Goal: Transaction & Acquisition: Book appointment/travel/reservation

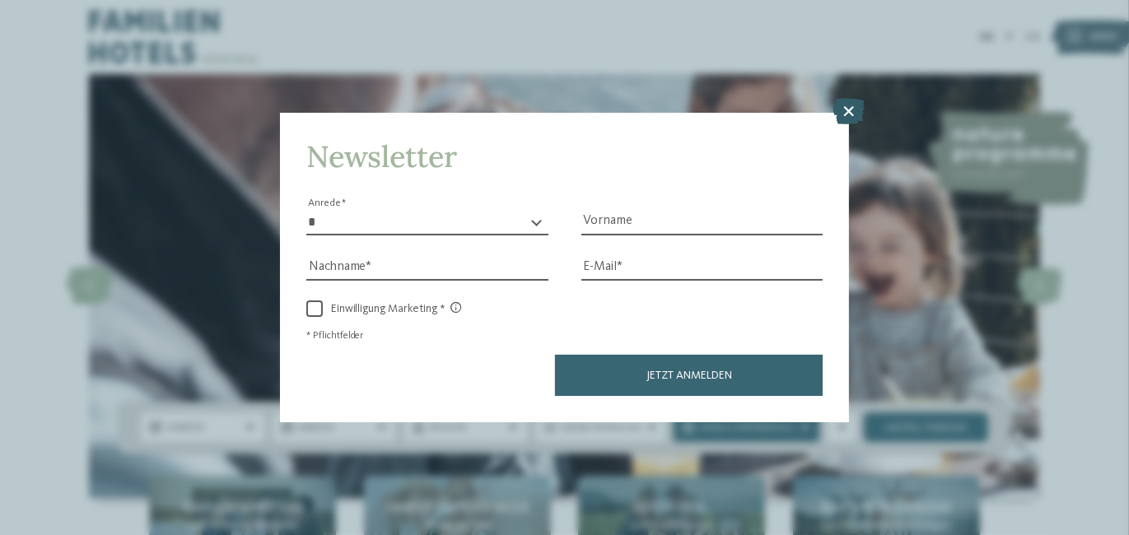
click at [842, 112] on icon at bounding box center [849, 112] width 32 height 26
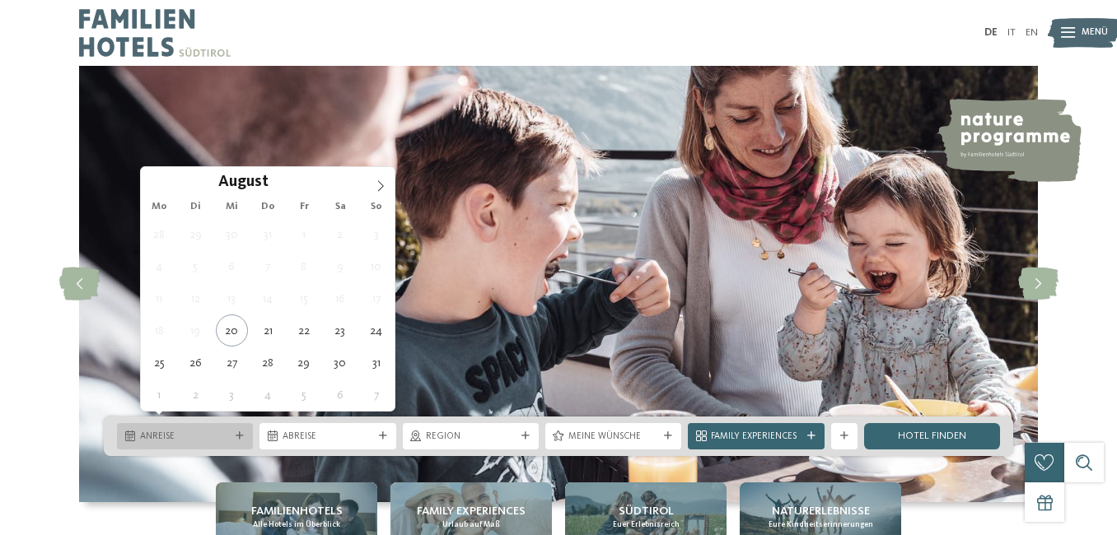
click at [241, 423] on div "Anreise" at bounding box center [185, 436] width 136 height 26
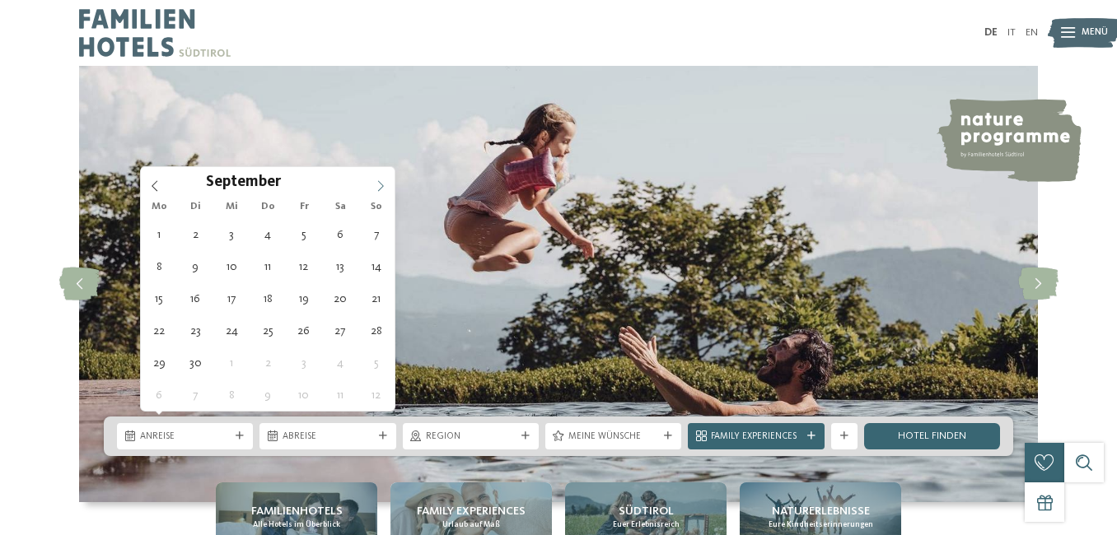
click at [375, 184] on icon at bounding box center [381, 186] width 12 height 12
type div "18.10.2025"
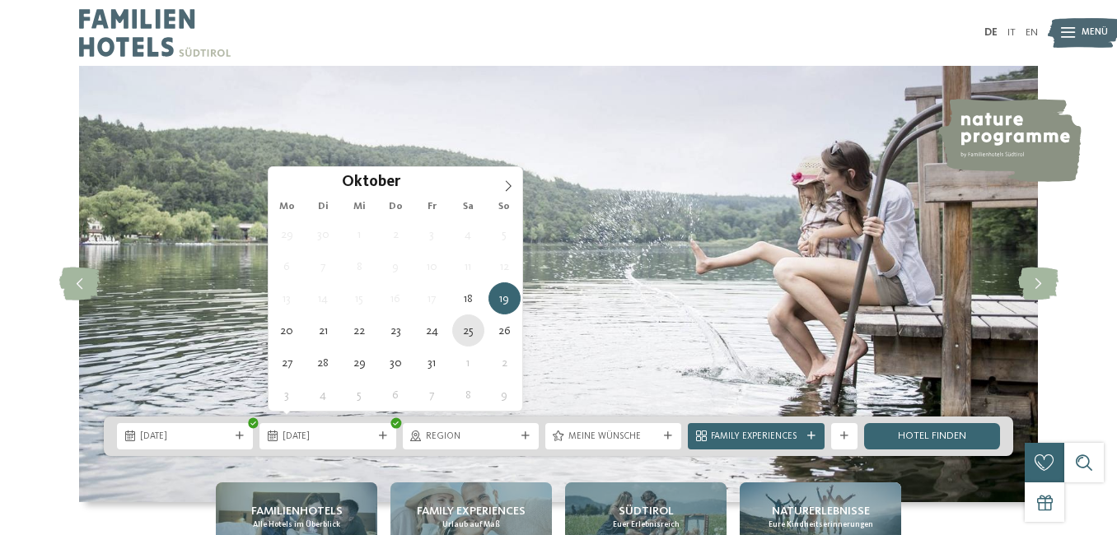
type div "25.10.2025"
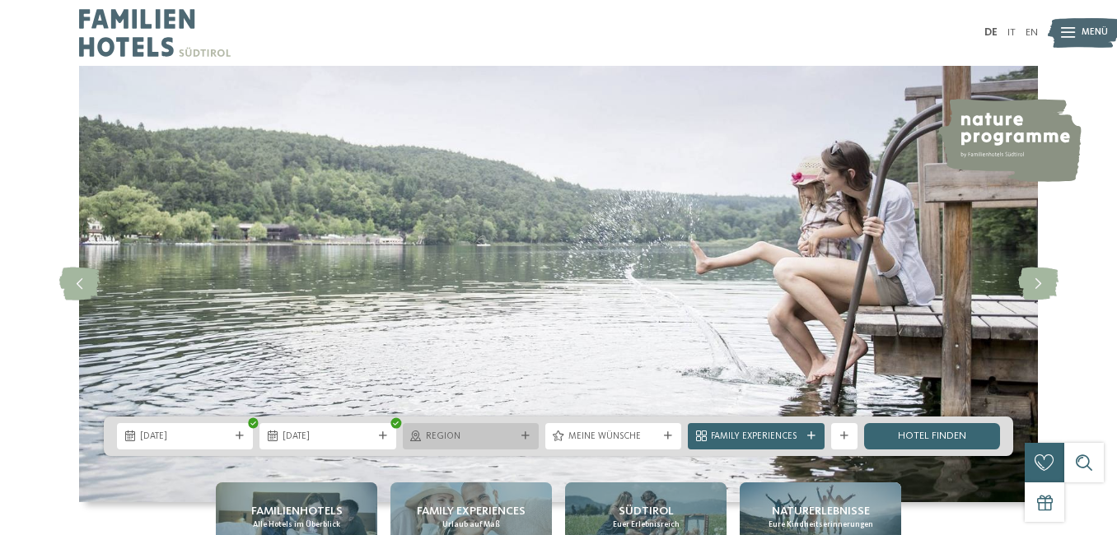
click at [458, 431] on span "Region" at bounding box center [471, 437] width 90 height 13
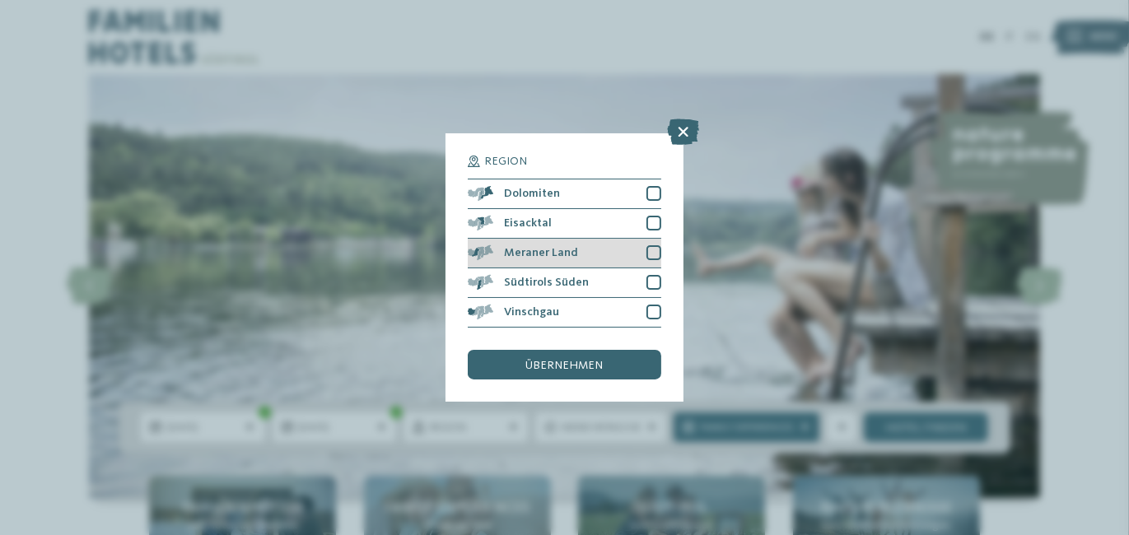
click at [647, 250] on div at bounding box center [654, 252] width 15 height 15
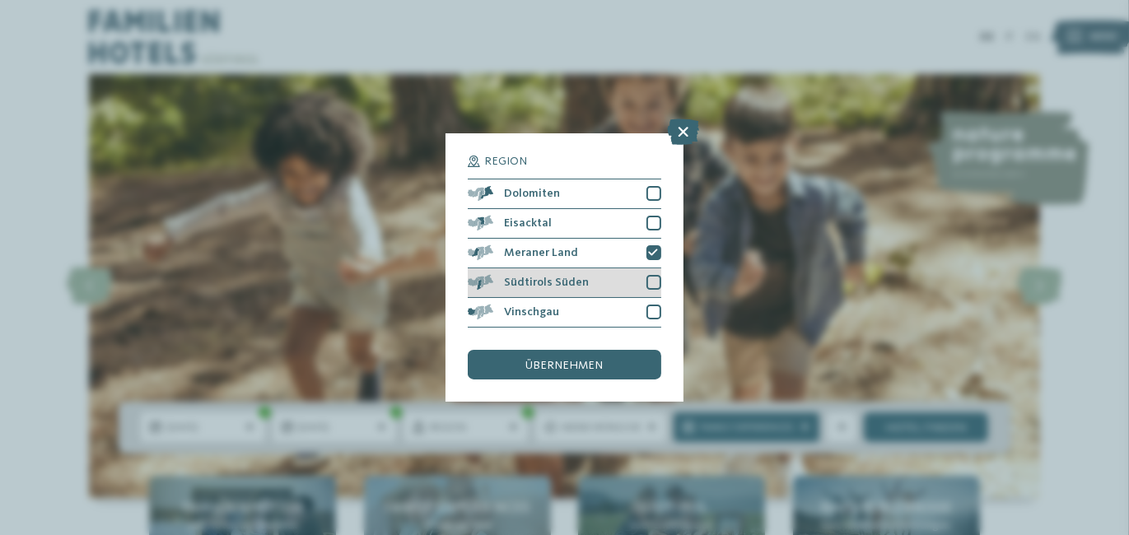
click at [649, 278] on div at bounding box center [654, 282] width 15 height 15
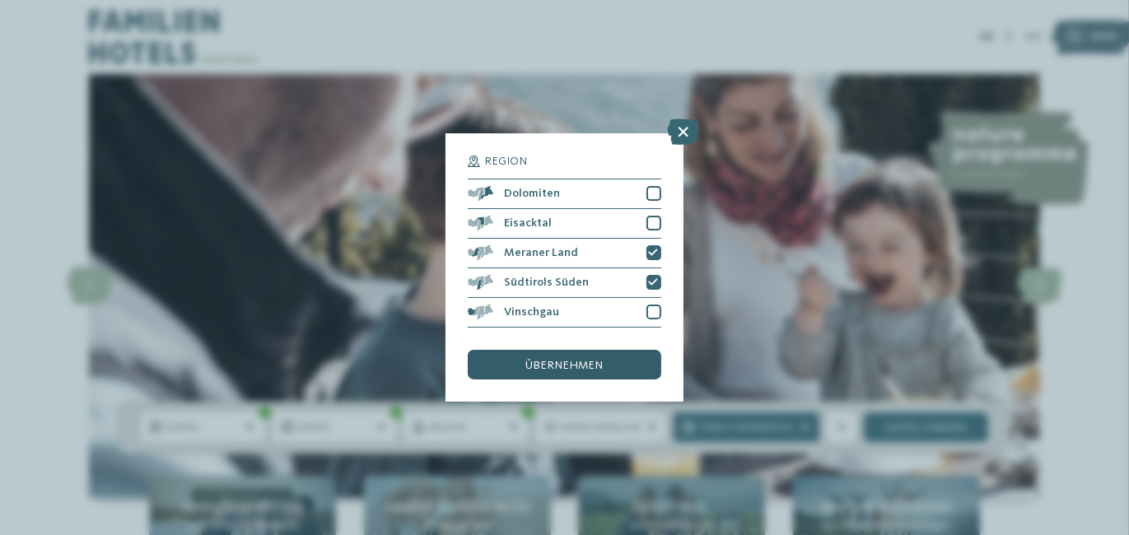
click at [574, 362] on span "übernehmen" at bounding box center [564, 366] width 77 height 12
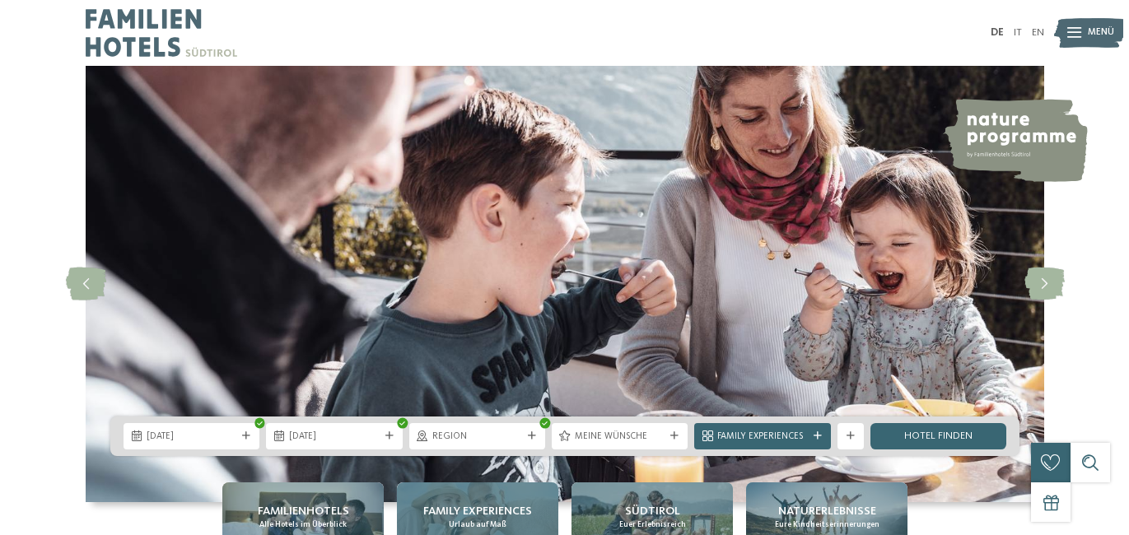
scroll to position [247, 0]
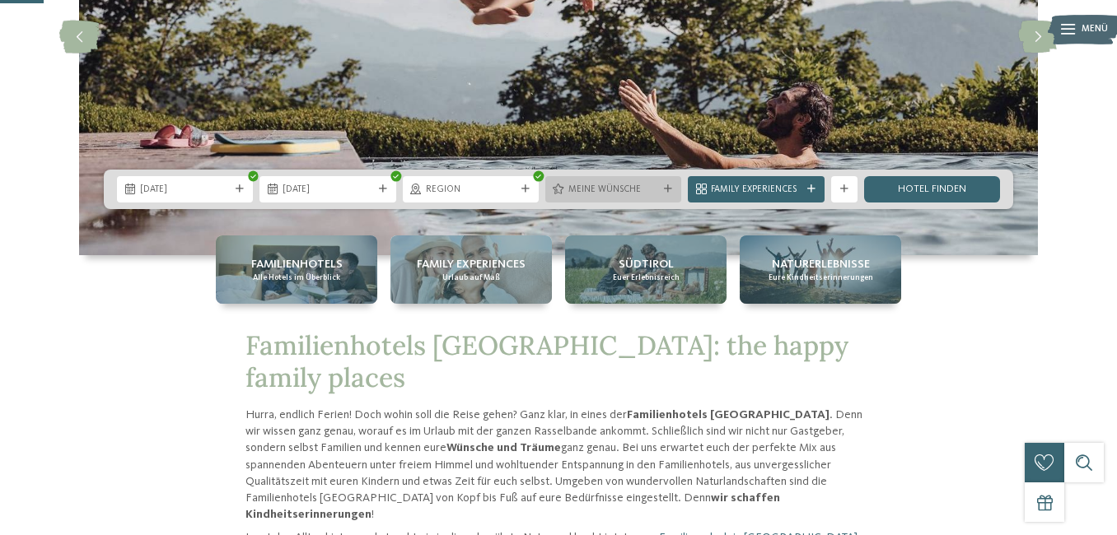
click at [664, 185] on icon at bounding box center [668, 189] width 8 height 8
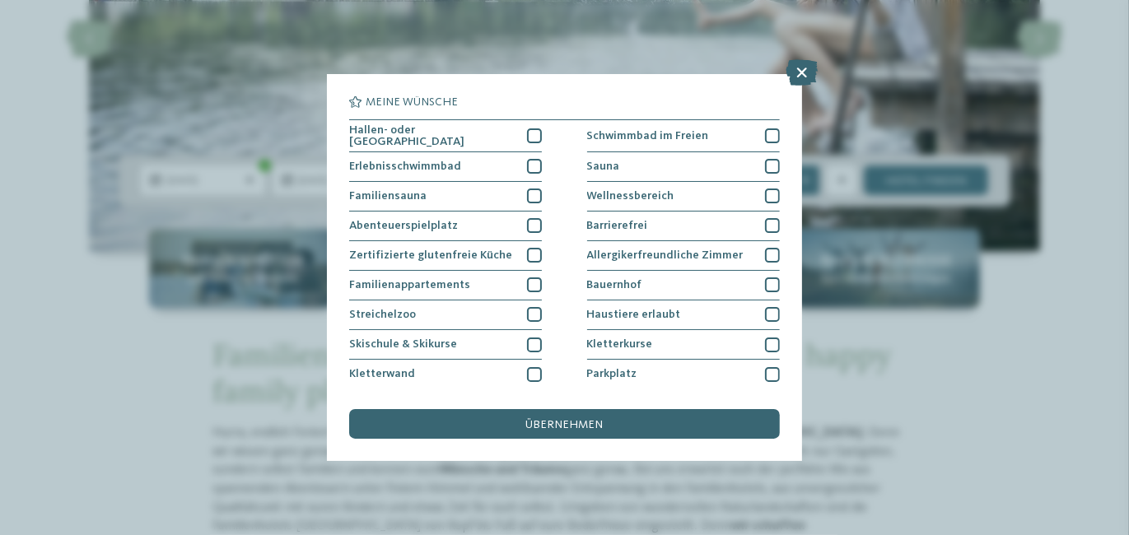
click at [798, 68] on icon at bounding box center [802, 72] width 32 height 26
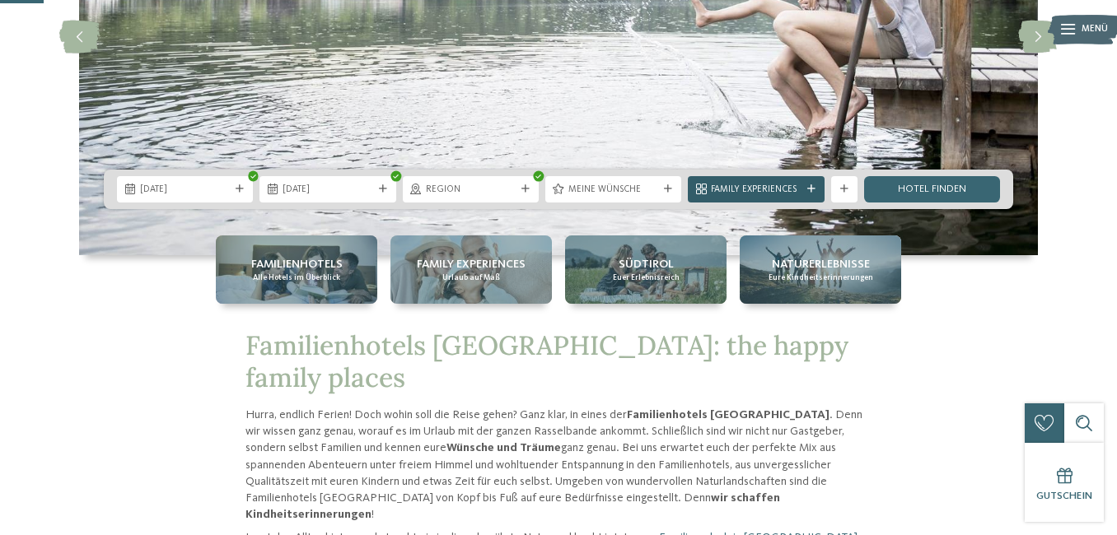
click at [789, 176] on div "Family Experiences" at bounding box center [756, 189] width 136 height 26
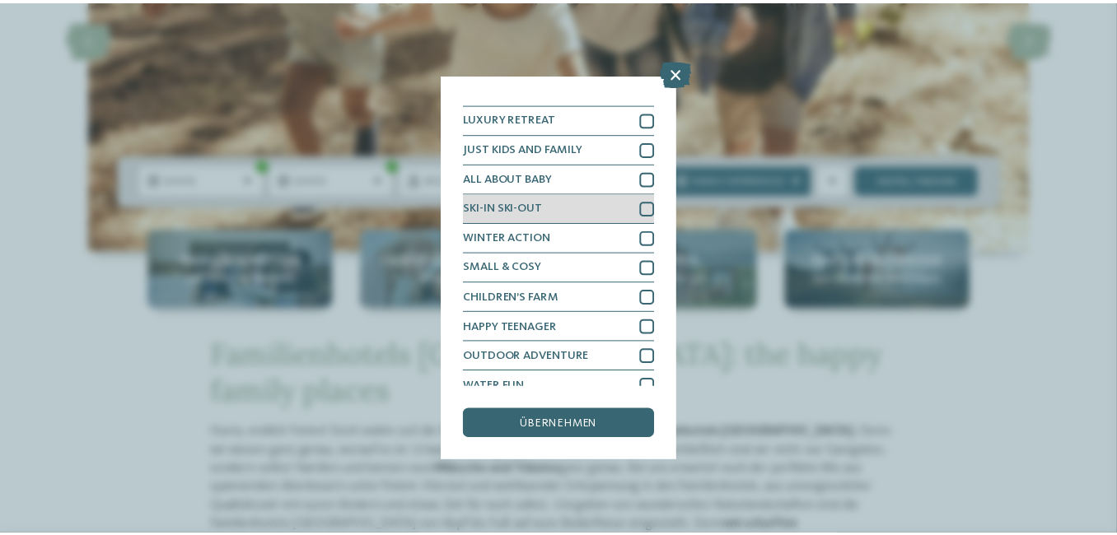
scroll to position [30, 0]
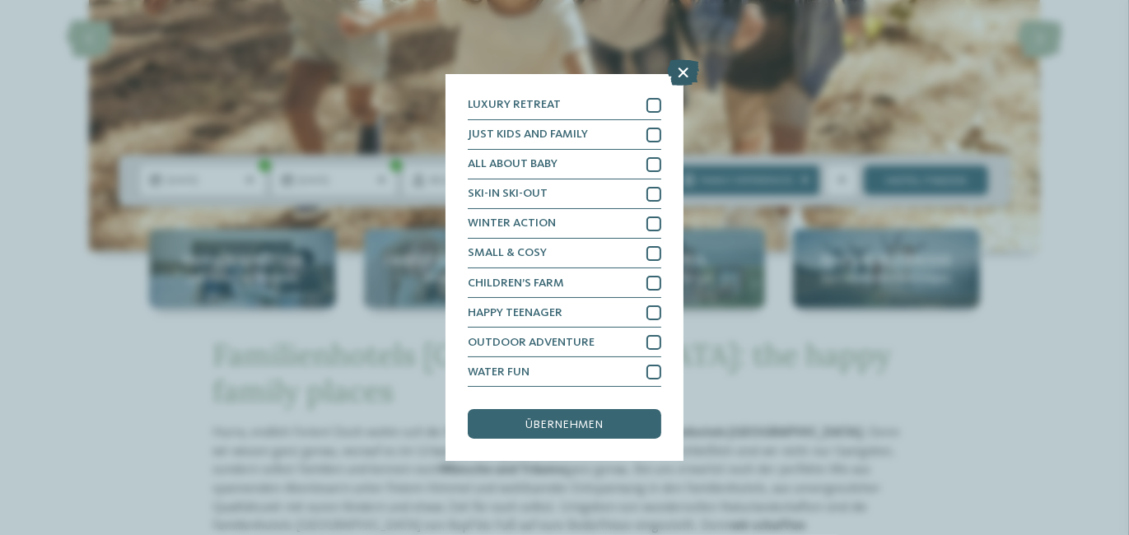
click at [684, 71] on icon at bounding box center [683, 72] width 32 height 26
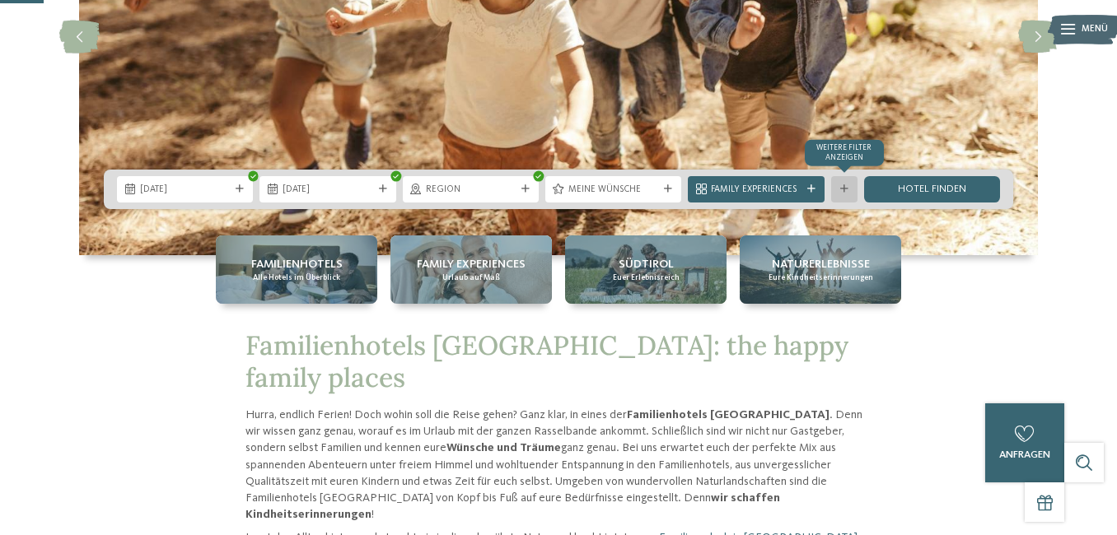
click at [840, 185] on icon at bounding box center [844, 189] width 8 height 8
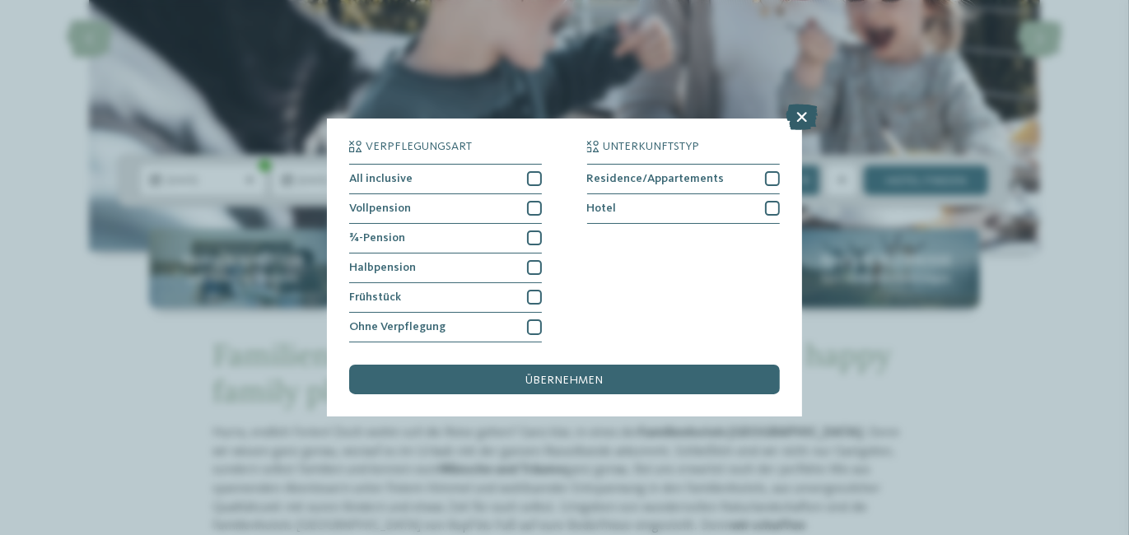
click at [799, 114] on icon at bounding box center [802, 117] width 32 height 26
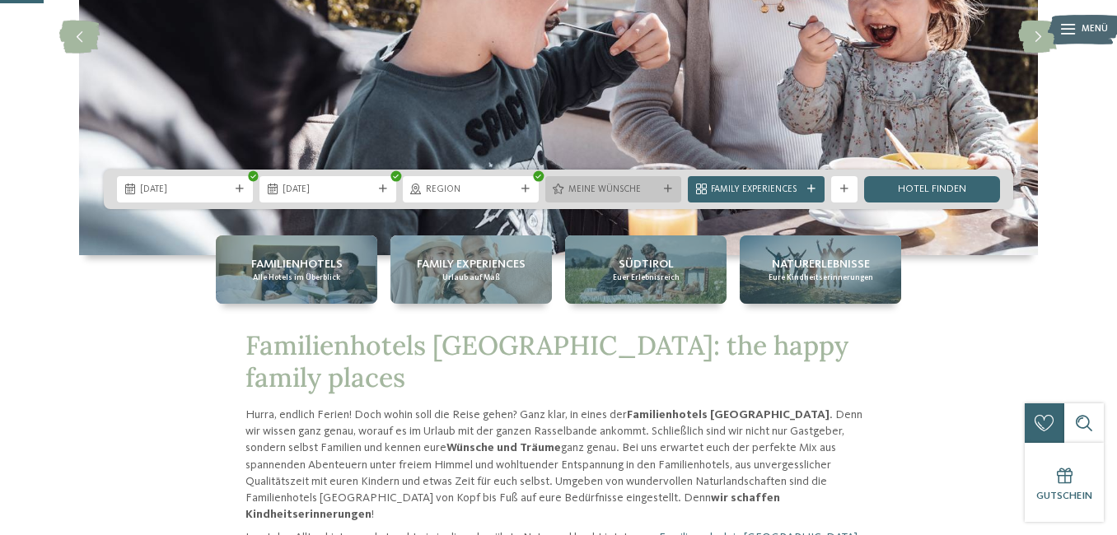
click at [577, 187] on span "Meine Wünsche" at bounding box center [613, 190] width 90 height 13
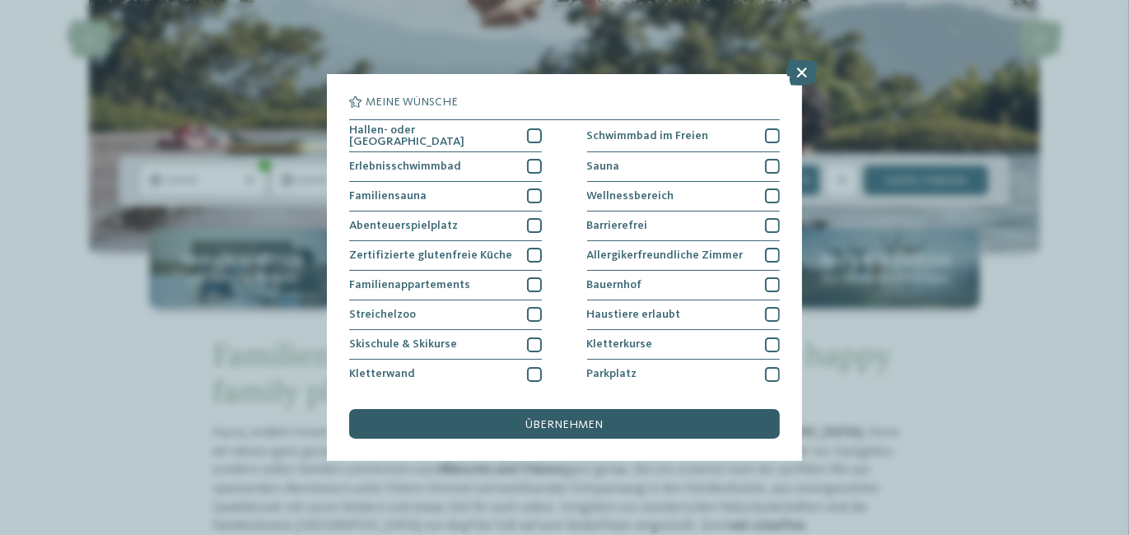
click at [553, 431] on div "übernehmen" at bounding box center [564, 424] width 430 height 30
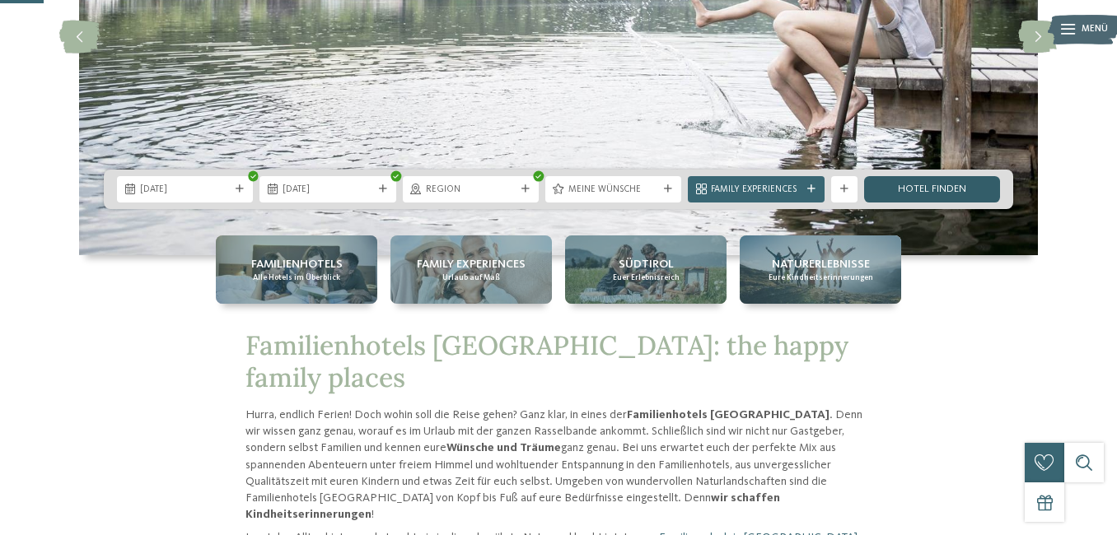
click at [914, 182] on link "Hotel finden" at bounding box center [932, 189] width 136 height 26
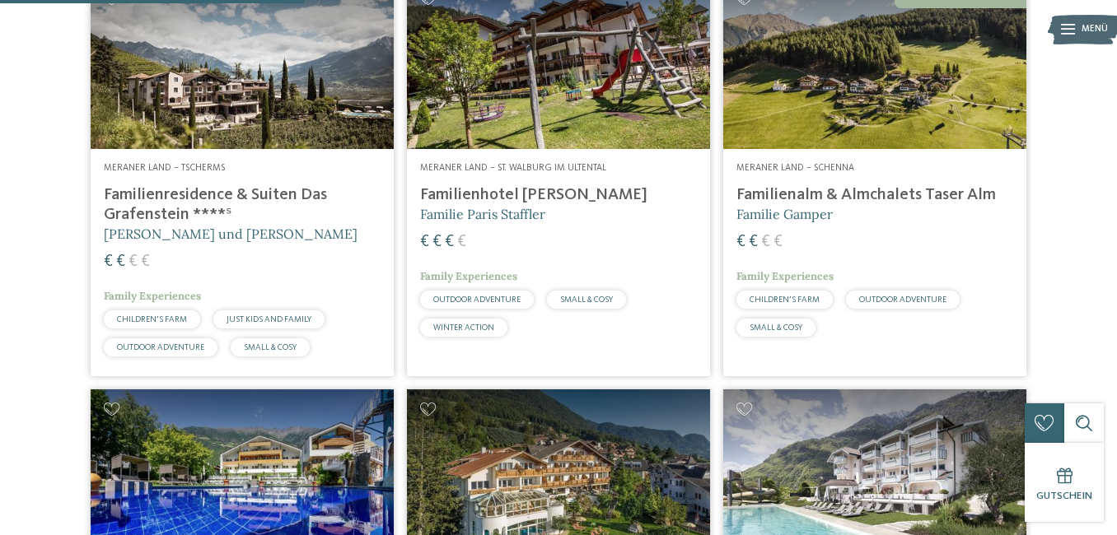
scroll to position [247, 0]
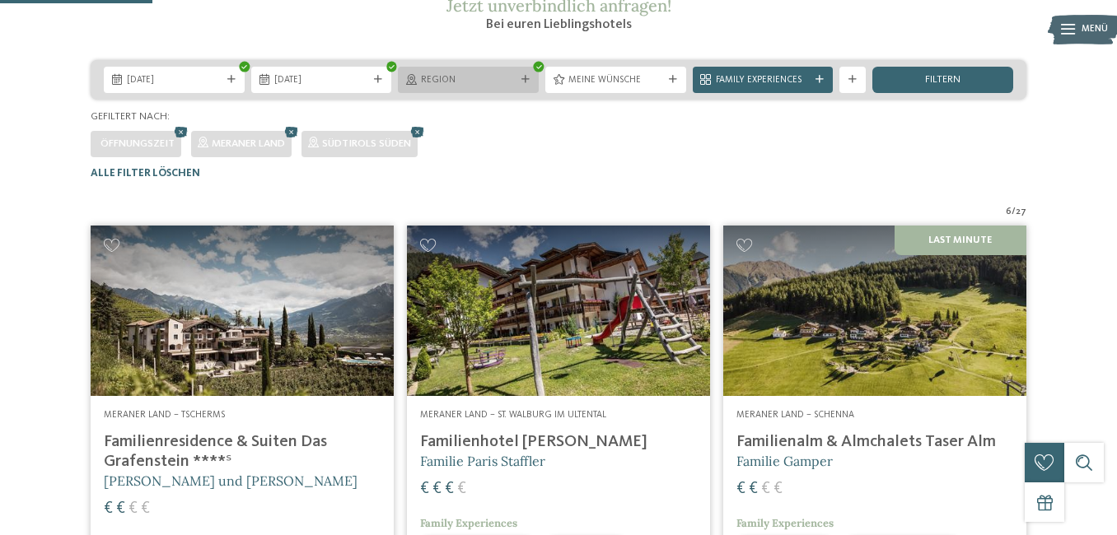
click at [492, 93] on div "Region" at bounding box center [468, 80] width 141 height 26
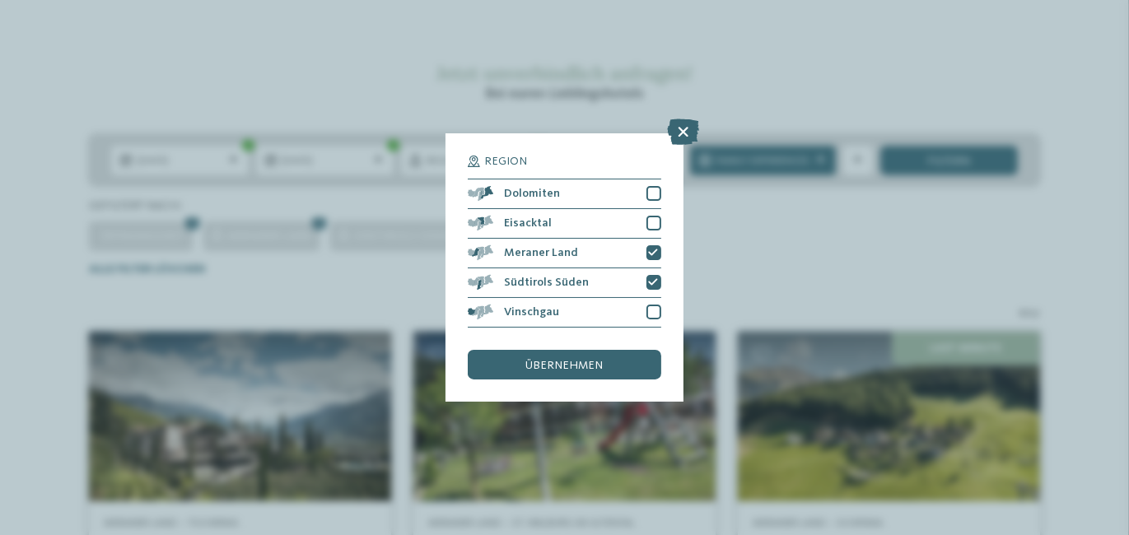
click at [661, 283] on div "Region Dolomiten Eisacktal" at bounding box center [564, 267] width 237 height 269
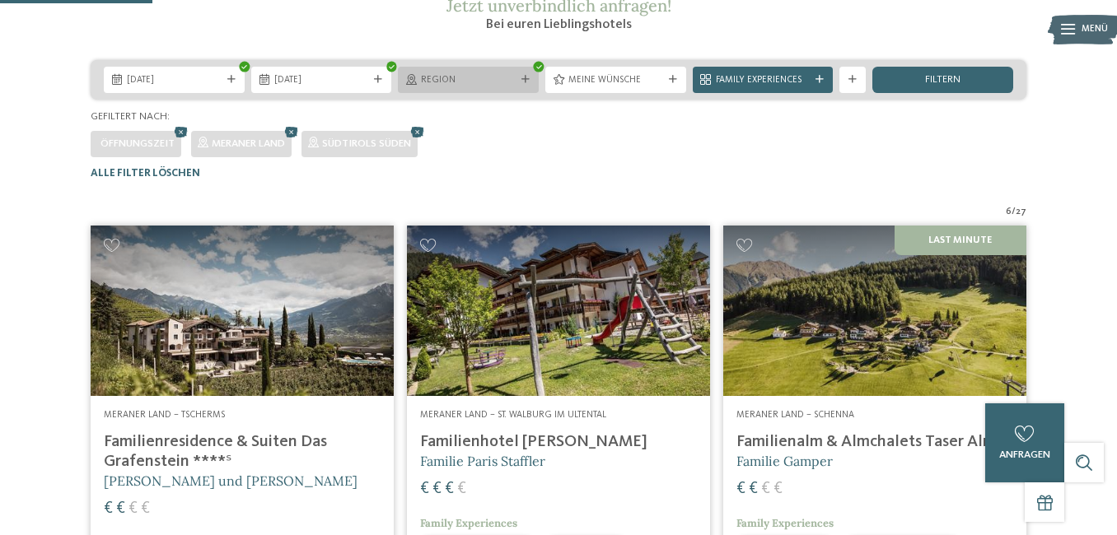
click at [473, 87] on span "Region" at bounding box center [468, 80] width 95 height 13
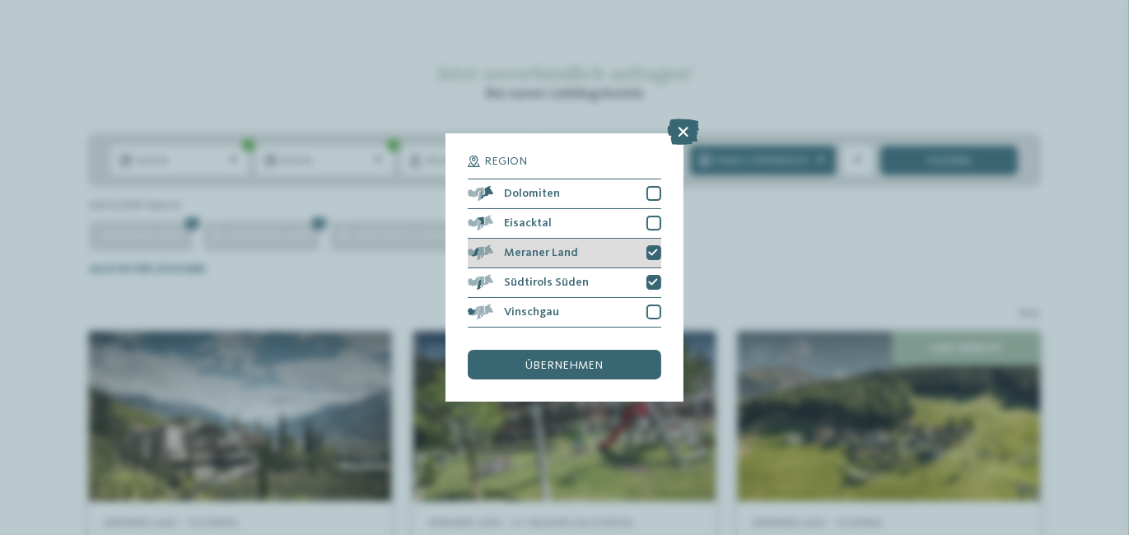
click at [650, 256] on icon at bounding box center [654, 253] width 10 height 9
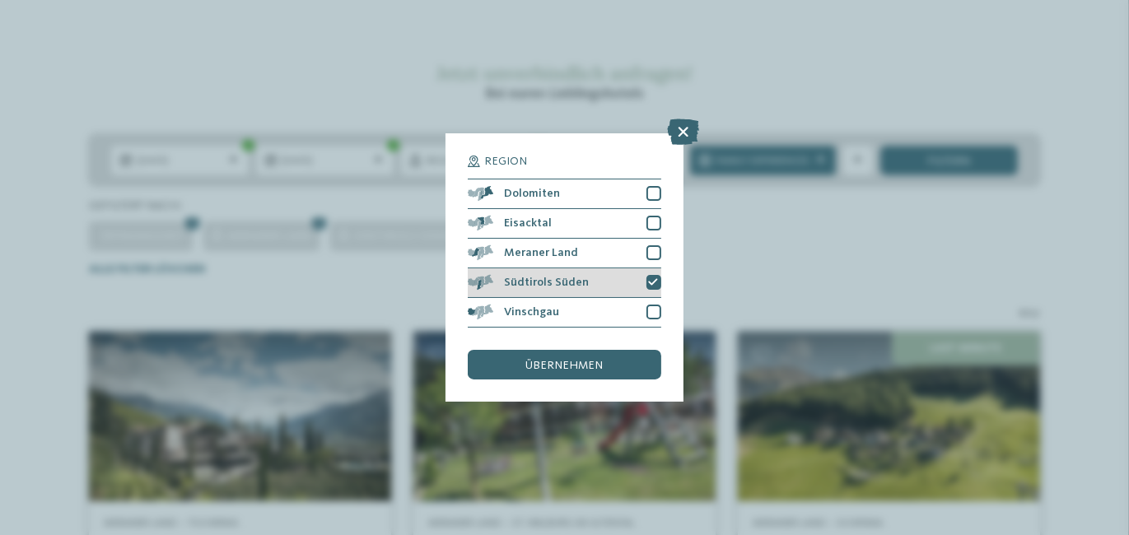
click at [654, 277] on div at bounding box center [654, 282] width 15 height 15
click at [652, 309] on div at bounding box center [654, 312] width 15 height 15
click at [639, 358] on div "übernehmen" at bounding box center [564, 365] width 193 height 30
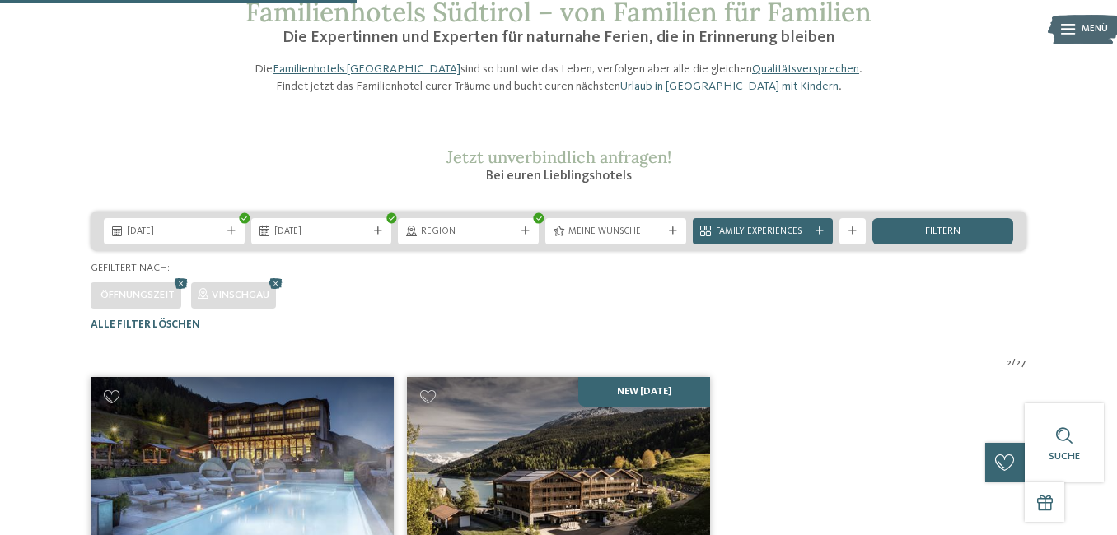
scroll to position [0, 0]
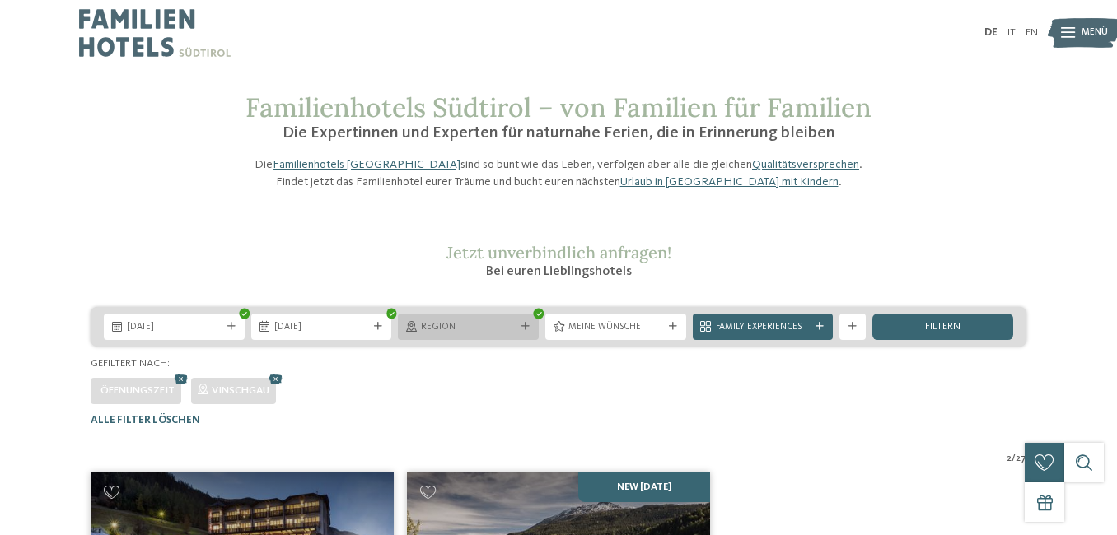
click at [494, 334] on span "Region" at bounding box center [468, 327] width 95 height 13
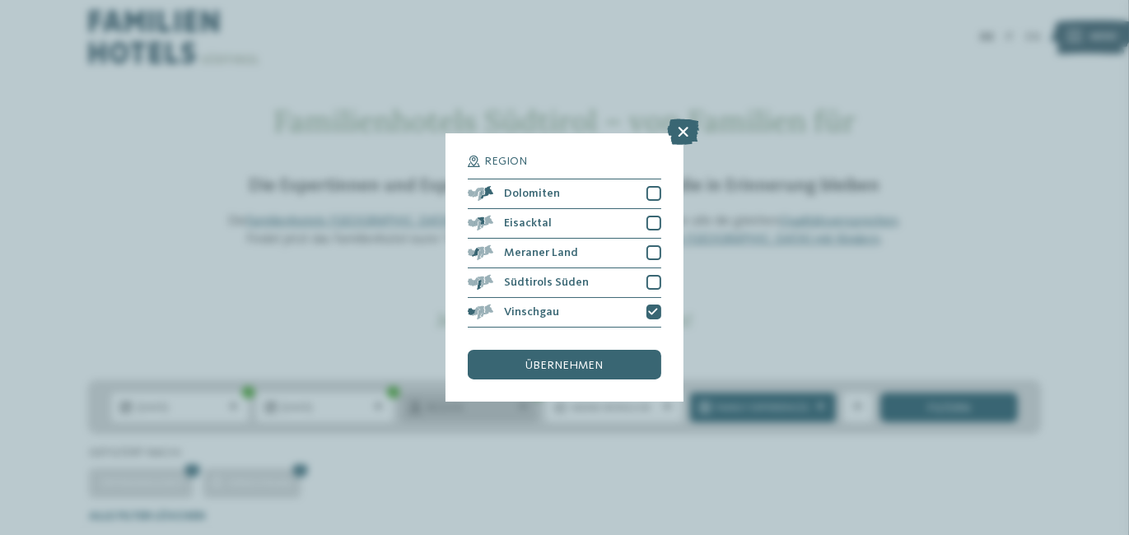
click at [494, 405] on div "Region Dolomiten" at bounding box center [564, 267] width 1129 height 535
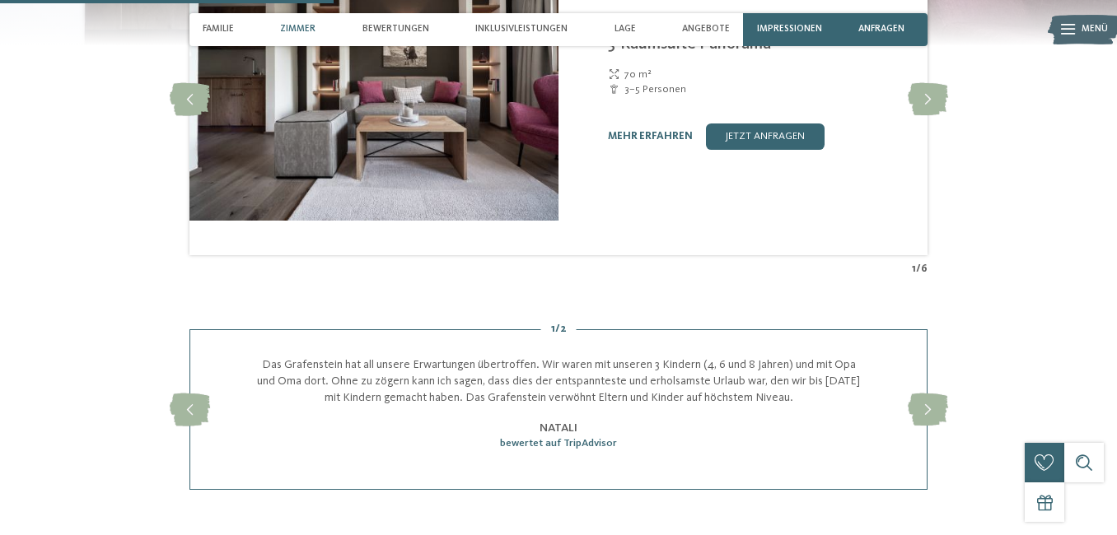
scroll to position [1483, 0]
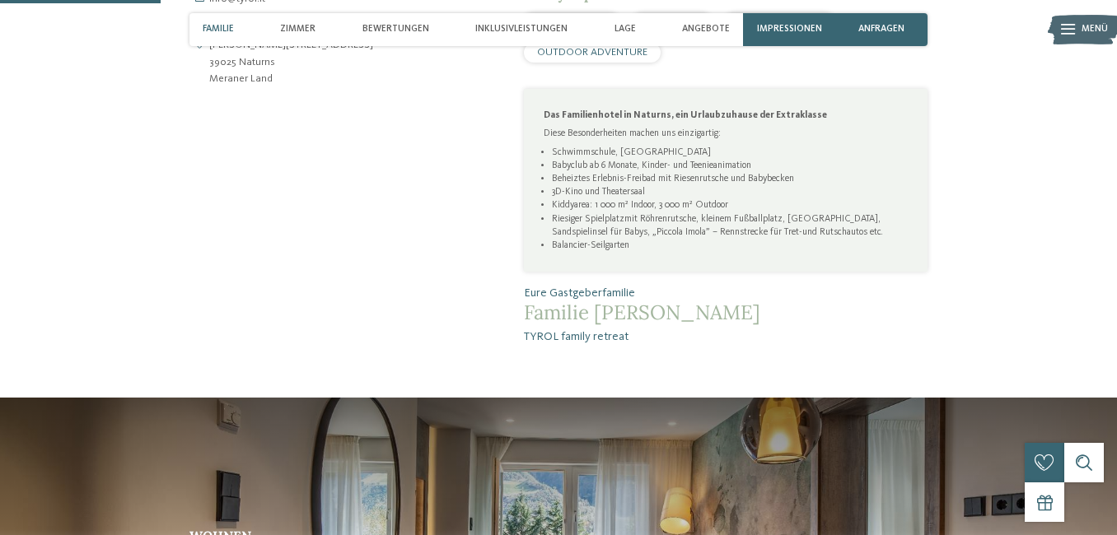
scroll to position [741, 0]
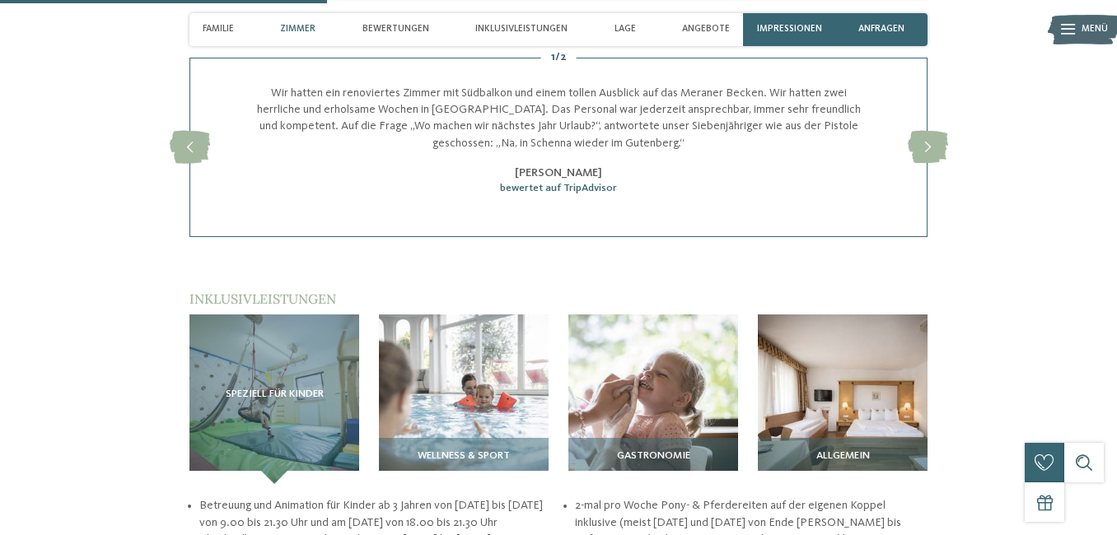
scroll to position [1483, 0]
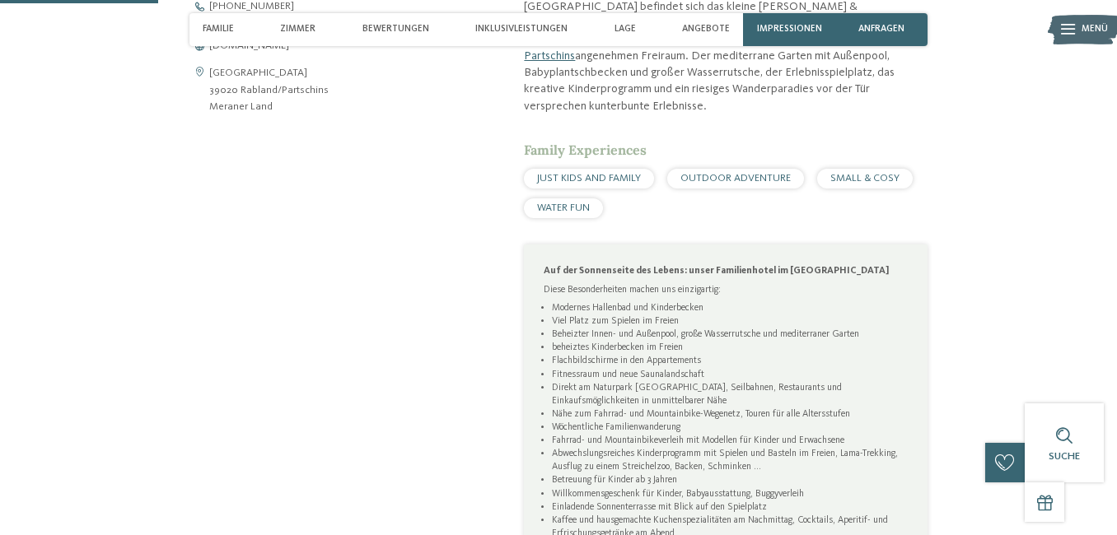
scroll to position [494, 0]
